Goal: Information Seeking & Learning: Learn about a topic

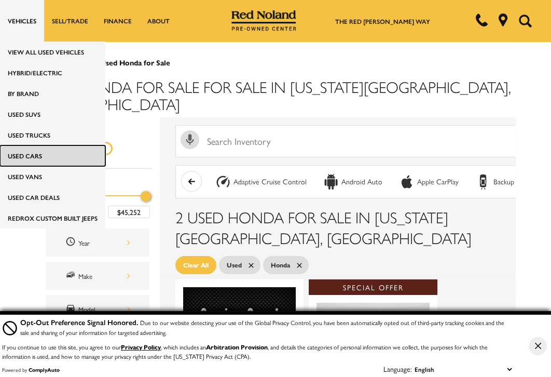
click at [23, 154] on link "Used Cars" at bounding box center [52, 155] width 105 height 21
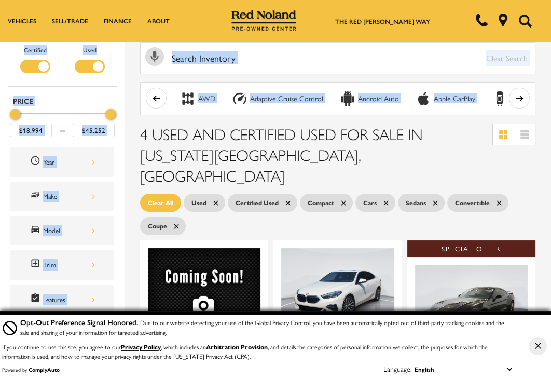
scroll to position [104, 0]
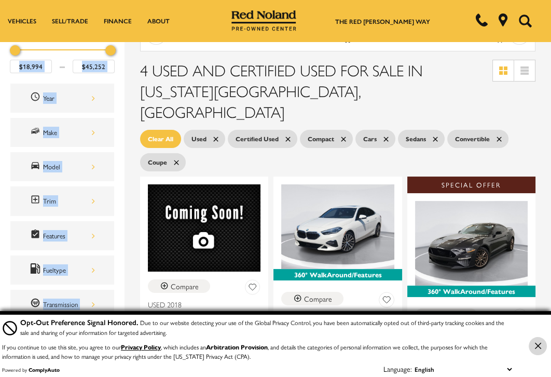
click at [535, 345] on icon "Close Button" at bounding box center [538, 346] width 6 height 6
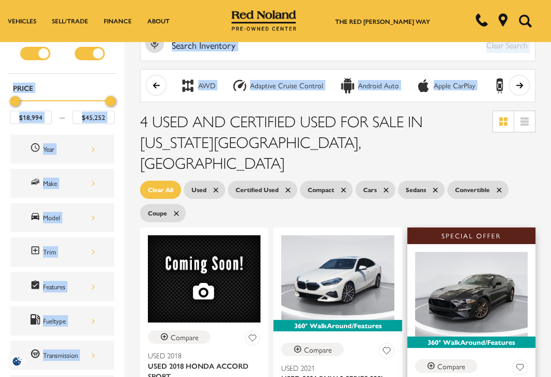
scroll to position [52, 0]
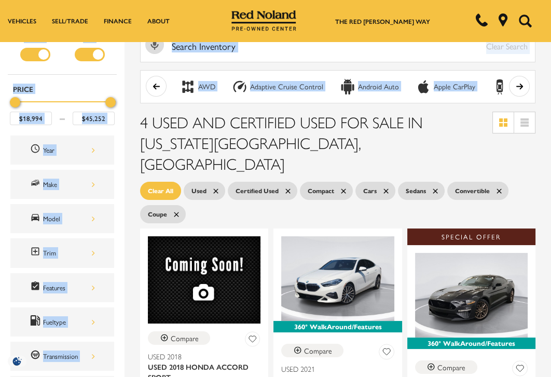
click at [8, 162] on div "Year" at bounding box center [62, 150] width 109 height 34
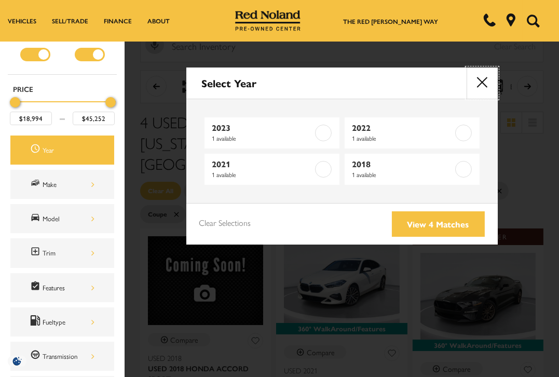
click at [486, 80] on button "close" at bounding box center [482, 82] width 31 height 31
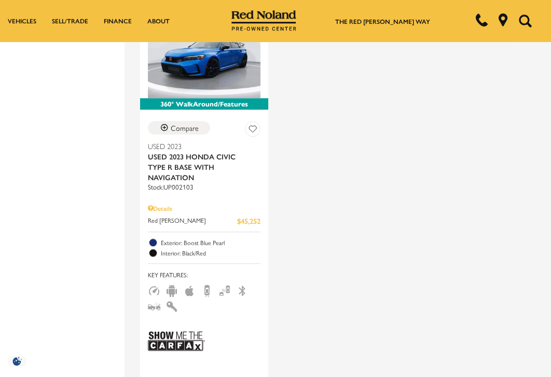
scroll to position [727, 0]
